Goal: Task Accomplishment & Management: Manage account settings

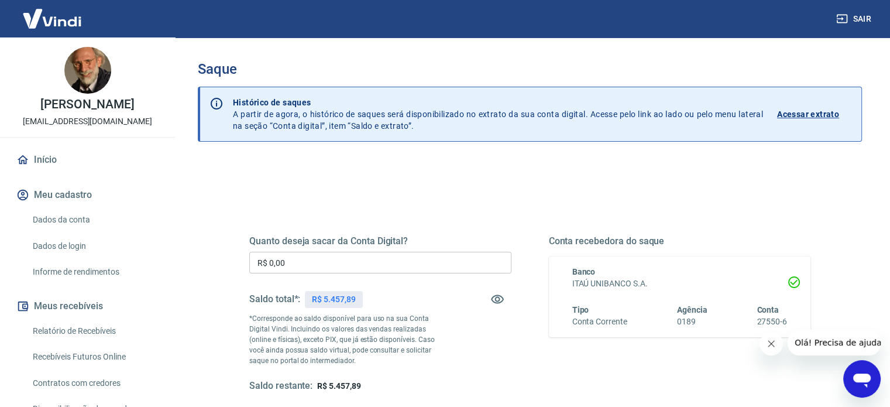
click at [322, 267] on input "R$ 0,00" at bounding box center [380, 263] width 262 height 22
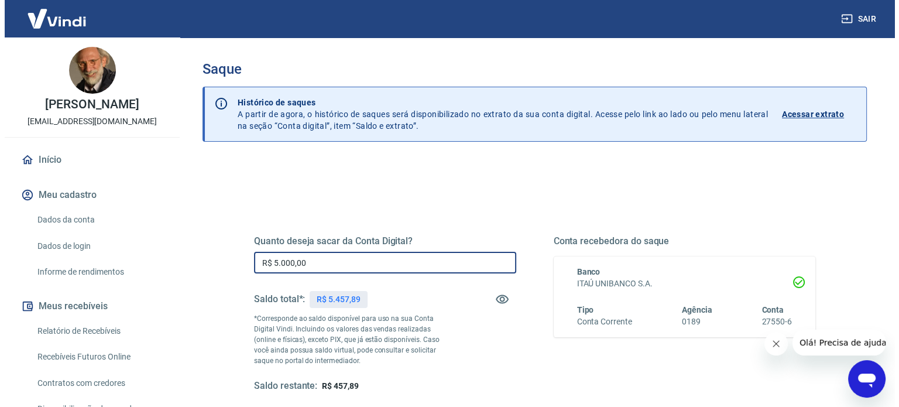
scroll to position [171, 0]
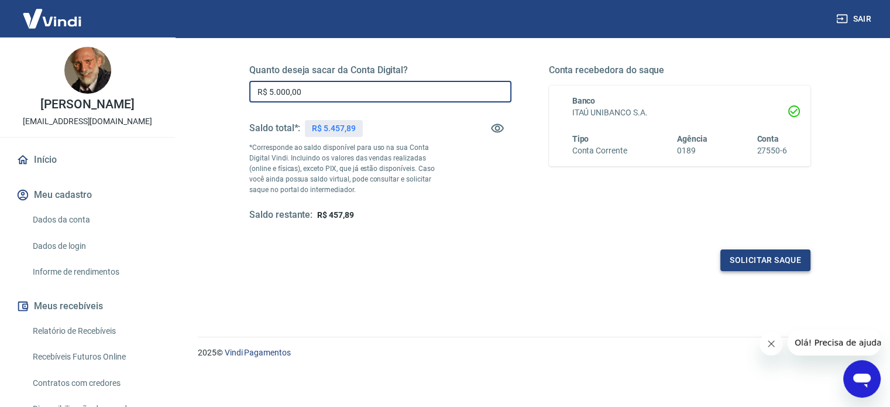
type input "R$ 5.000,00"
click at [755, 261] on button "Solicitar saque" at bounding box center [765, 260] width 90 height 22
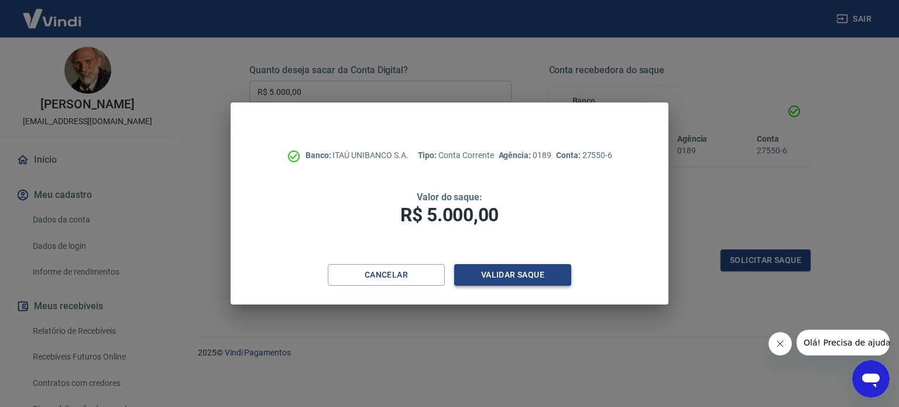
drag, startPoint x: 505, startPoint y: 259, endPoint x: 510, endPoint y: 269, distance: 11.0
click at [506, 259] on div "Banco: ITAÚ UNIBANCO S.A. Tipo: Conta Corrente Agência: 0189 Conta: 27550-6 Val…" at bounding box center [450, 182] width 438 height 161
click at [511, 276] on button "Validar saque" at bounding box center [512, 275] width 117 height 22
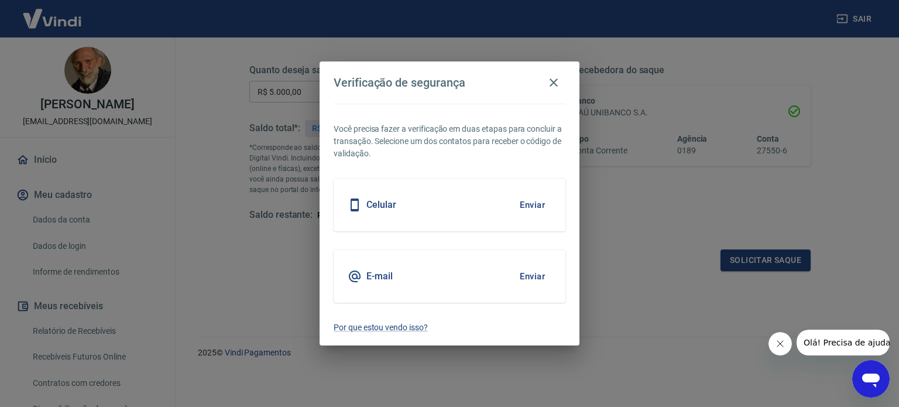
click at [539, 204] on button "Enviar" at bounding box center [532, 205] width 38 height 25
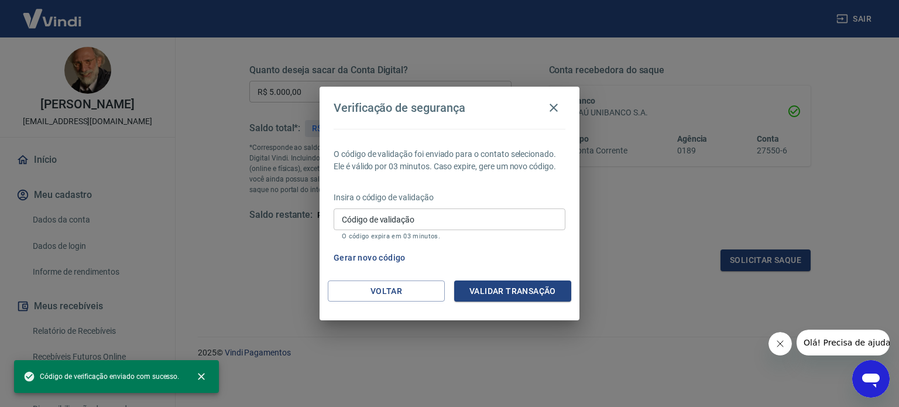
click at [448, 222] on input "Código de validação" at bounding box center [450, 219] width 232 height 22
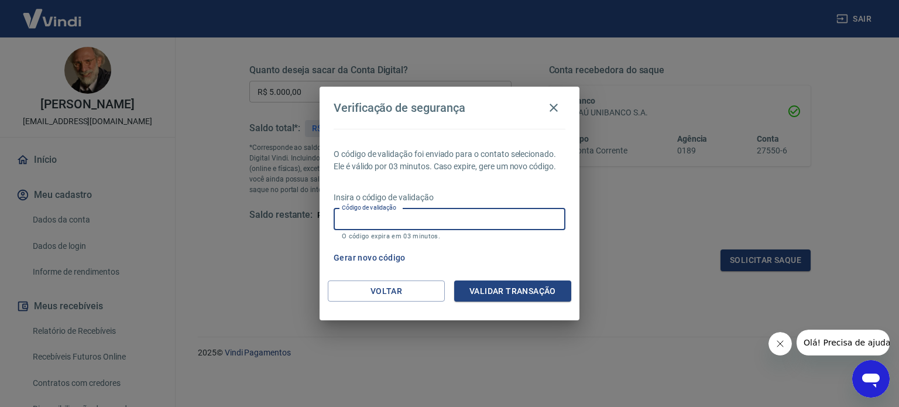
click at [400, 218] on input "Código de validação" at bounding box center [450, 219] width 232 height 22
type input "414227"
click at [483, 294] on button "Validar transação" at bounding box center [512, 291] width 117 height 22
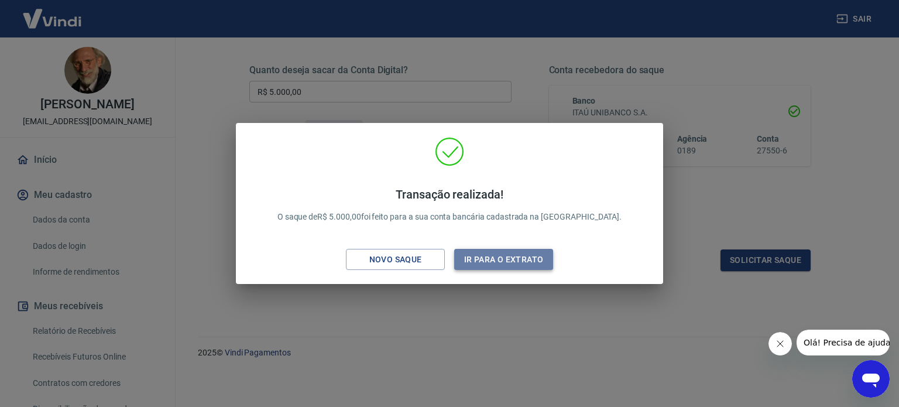
click at [468, 260] on button "Ir para o extrato" at bounding box center [503, 260] width 99 height 22
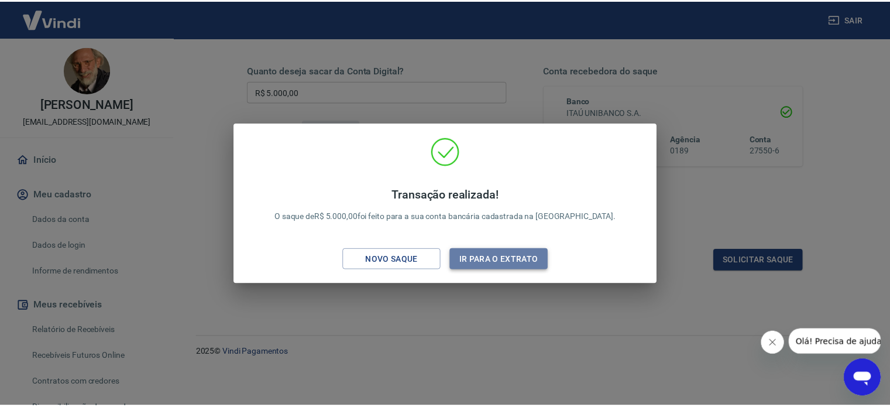
scroll to position [172, 0]
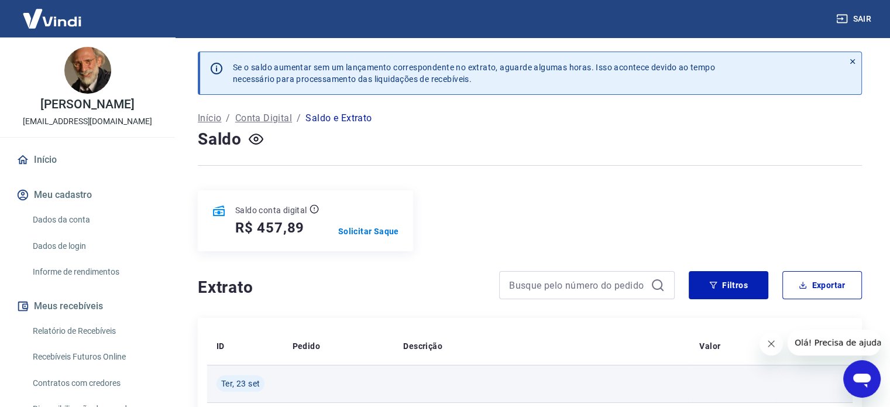
scroll to position [176, 0]
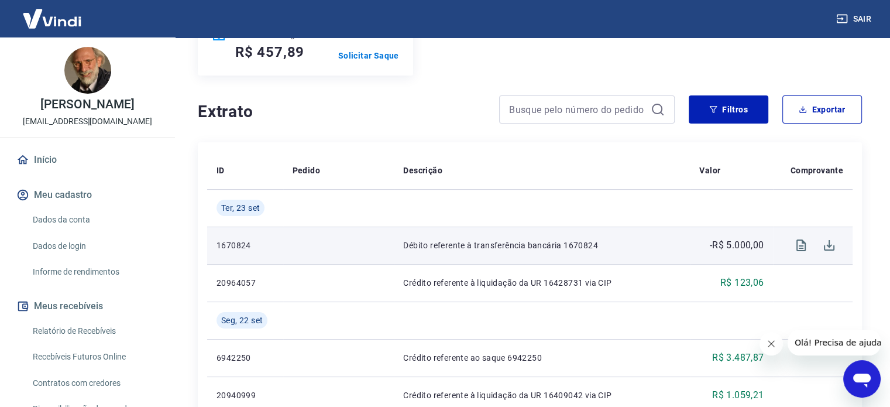
click at [404, 242] on td "Débito referente à transferência bancária 1670824" at bounding box center [542, 244] width 296 height 37
drag, startPoint x: 404, startPoint y: 242, endPoint x: 610, endPoint y: 236, distance: 206.1
click at [610, 236] on td "Débito referente à transferência bancária 1670824" at bounding box center [542, 244] width 296 height 37
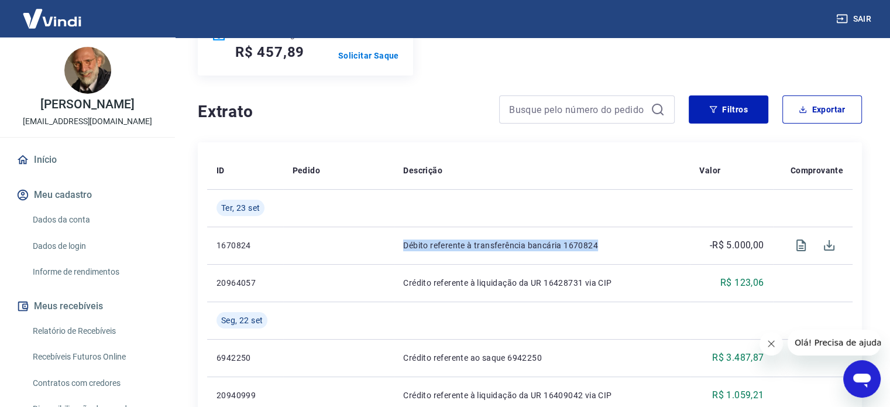
copy p "Débito referente à transferência bancária 1670824"
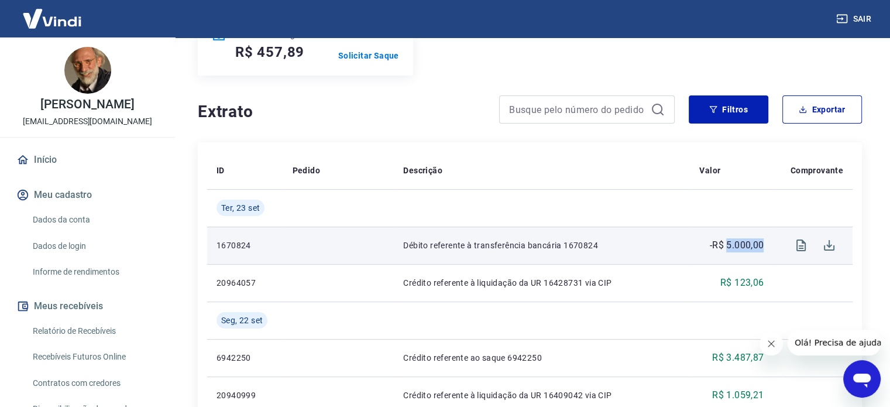
drag, startPoint x: 726, startPoint y: 246, endPoint x: 764, endPoint y: 246, distance: 38.6
click at [764, 246] on td "-R$ 5.000,00" at bounding box center [731, 244] width 83 height 37
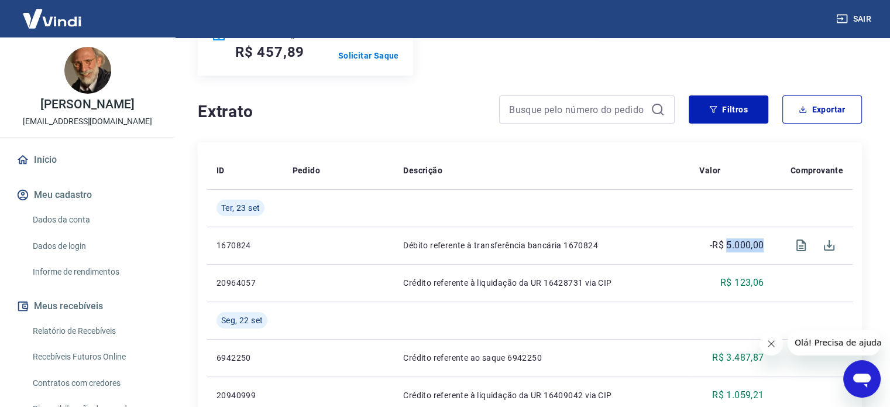
copy p "5.000,00"
click at [286, 102] on h4 "Extrato" at bounding box center [341, 111] width 287 height 23
